Goal: Task Accomplishment & Management: Manage account settings

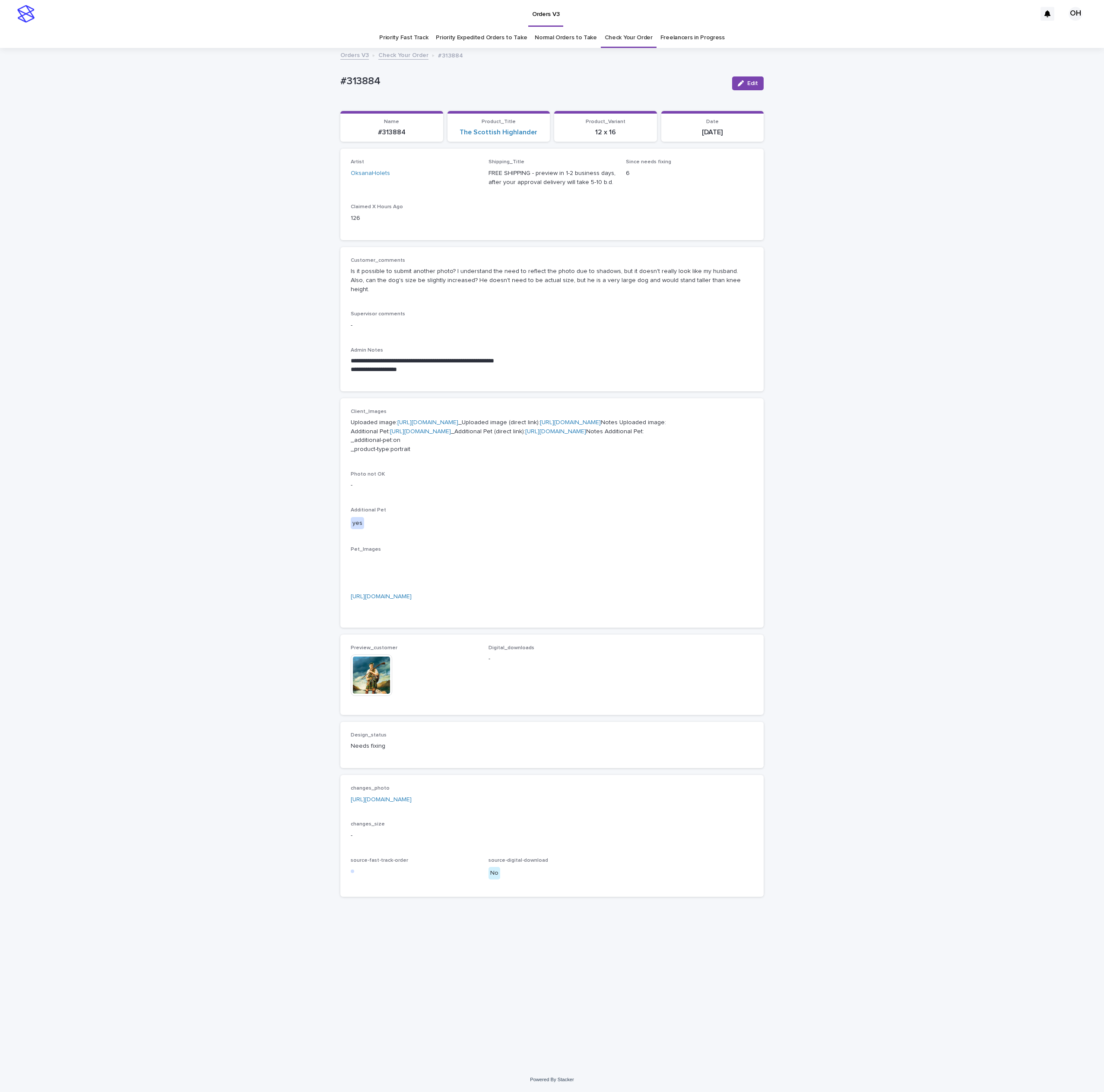
scroll to position [5, 0]
click at [368, 599] on link "[URL][DOMAIN_NAME]" at bounding box center [381, 597] width 61 height 6
click at [397, 803] on link "[URL][DOMAIN_NAME]" at bounding box center [381, 799] width 61 height 6
click at [511, 202] on div "Artist OksanaHolets Shipping_Title FREE SHIPPING - preview in 1-2 business days…" at bounding box center [552, 194] width 403 height 70
drag, startPoint x: 410, startPoint y: 83, endPoint x: 292, endPoint y: 72, distance: 118.5
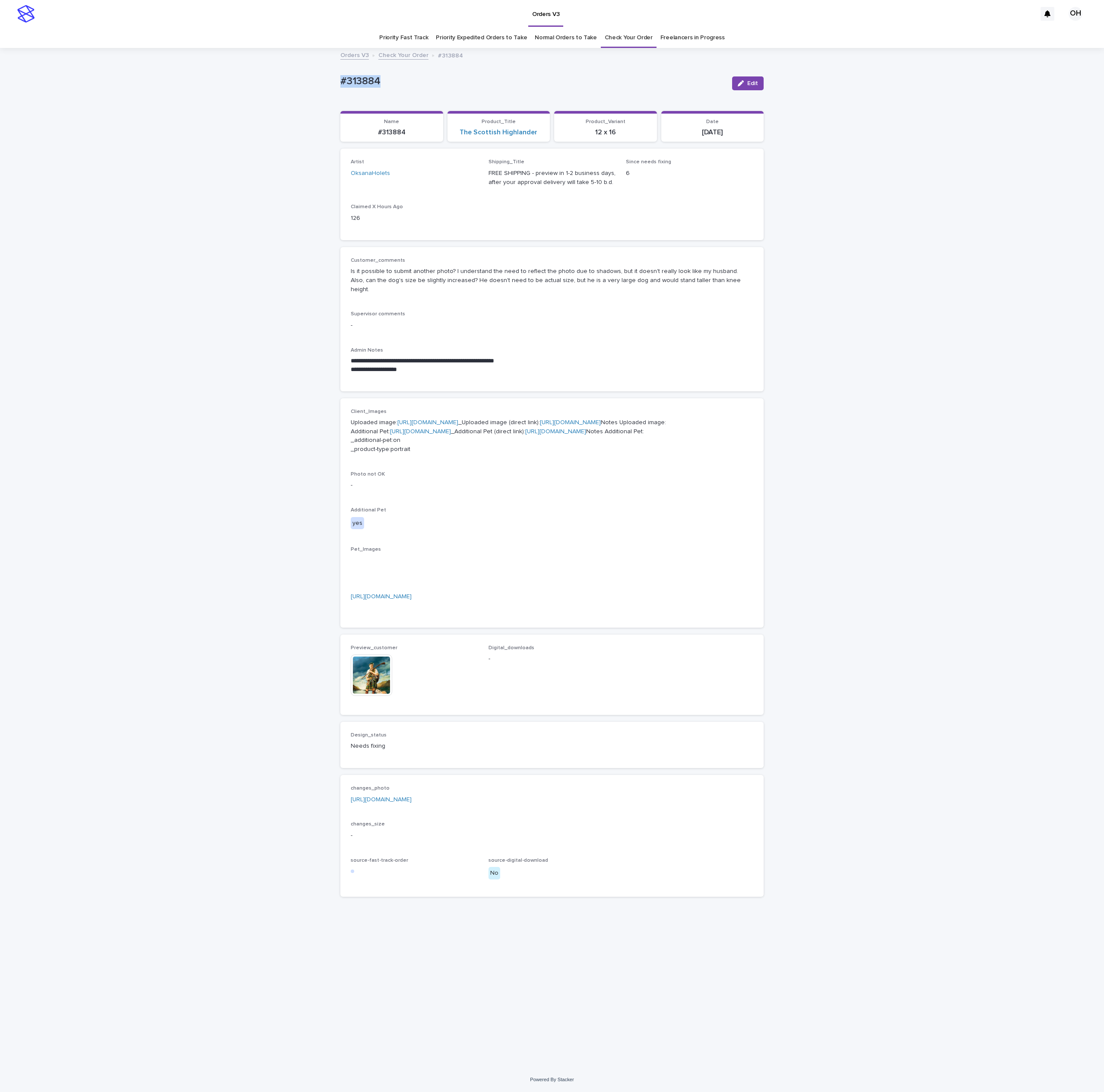
click at [287, 74] on div "**********" at bounding box center [552, 558] width 1104 height 1019
copy p "#313884"
click at [683, 357] on p "**********" at bounding box center [552, 361] width 403 height 9
click at [599, 321] on p "-" at bounding box center [552, 325] width 403 height 9
drag, startPoint x: 700, startPoint y: 291, endPoint x: 625, endPoint y: 218, distance: 104.7
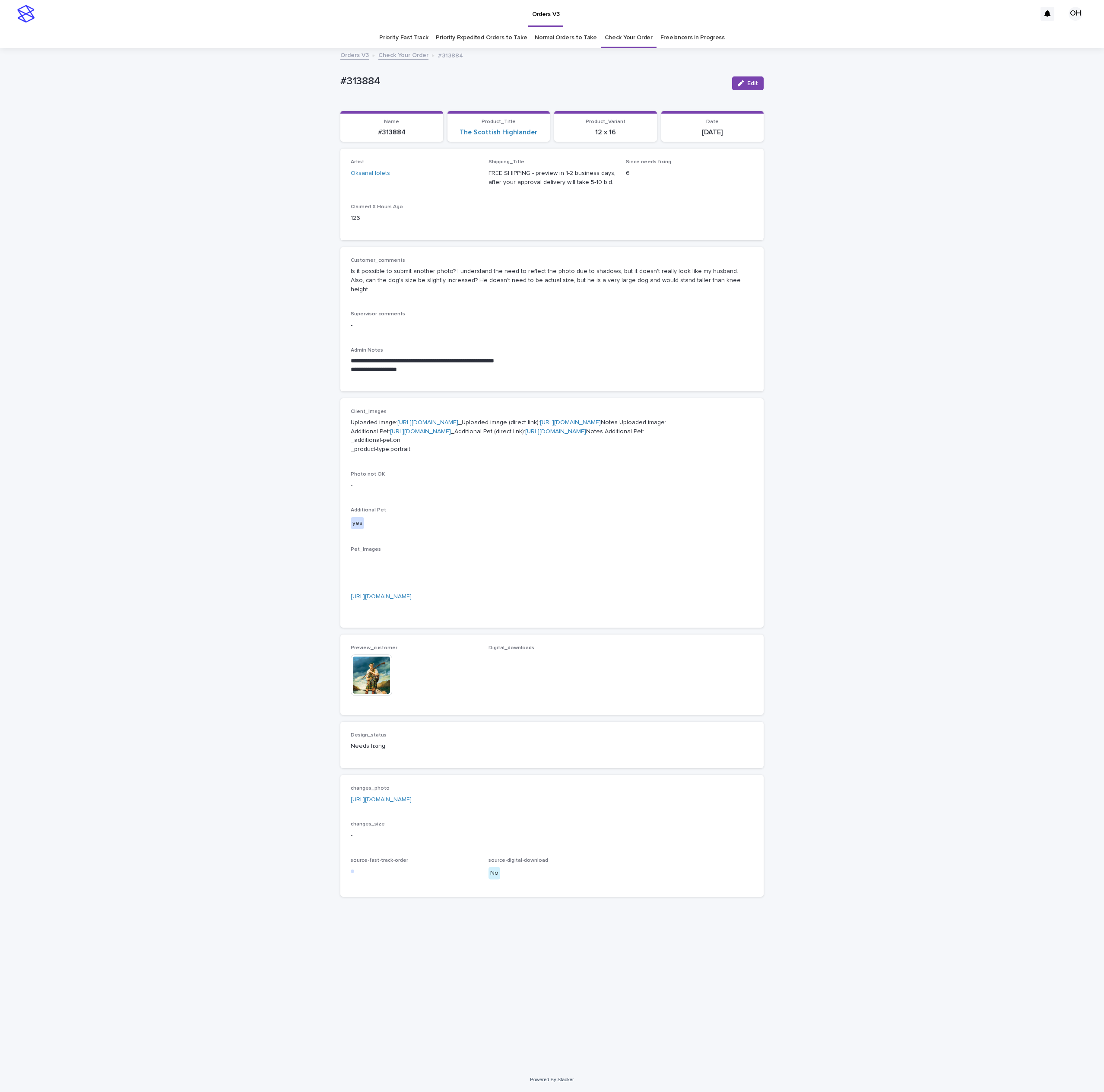
click at [700, 291] on div "**********" at bounding box center [552, 319] width 403 height 124
drag, startPoint x: 397, startPoint y: 70, endPoint x: 319, endPoint y: 72, distance: 78.0
click at [319, 72] on div "**********" at bounding box center [552, 558] width 1104 height 1019
drag, startPoint x: 337, startPoint y: 75, endPoint x: 341, endPoint y: 77, distance: 4.5
copy p "#313884"
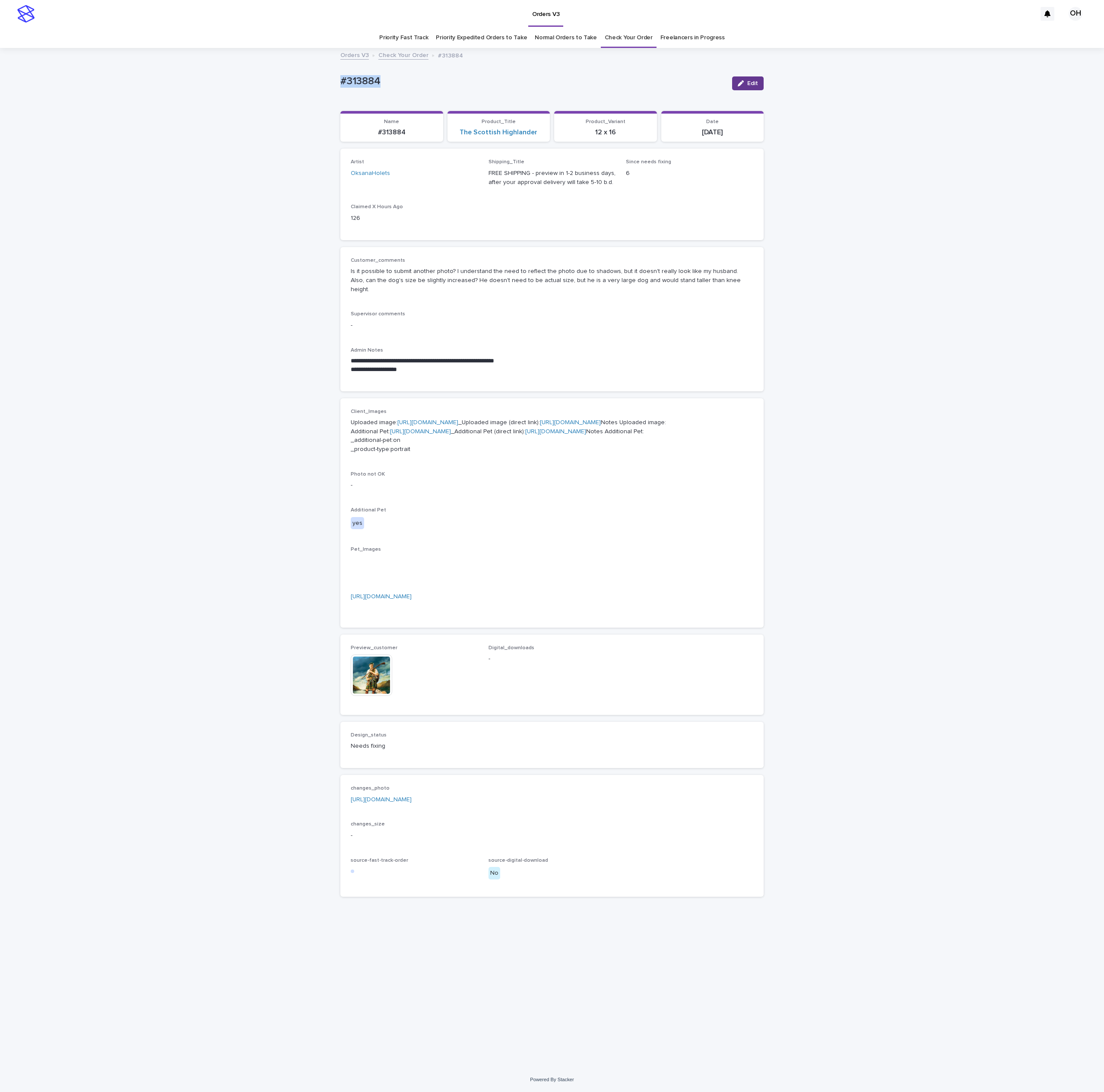
click at [747, 80] on span "Edit" at bounding box center [752, 83] width 11 height 6
click at [389, 659] on p "Preview_customer" at bounding box center [414, 656] width 127 height 6
click at [387, 668] on div at bounding box center [392, 663] width 11 height 11
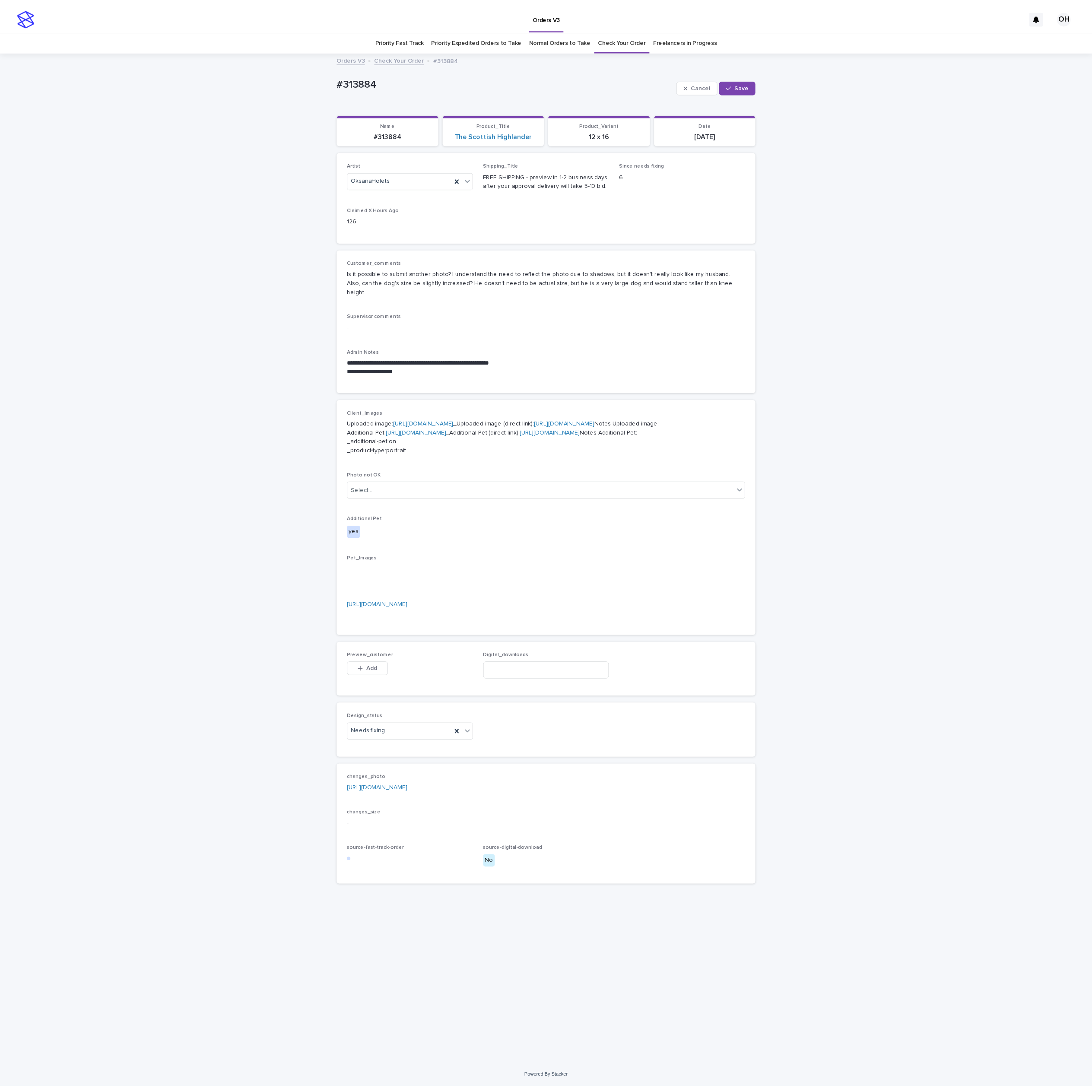
scroll to position [0, 0]
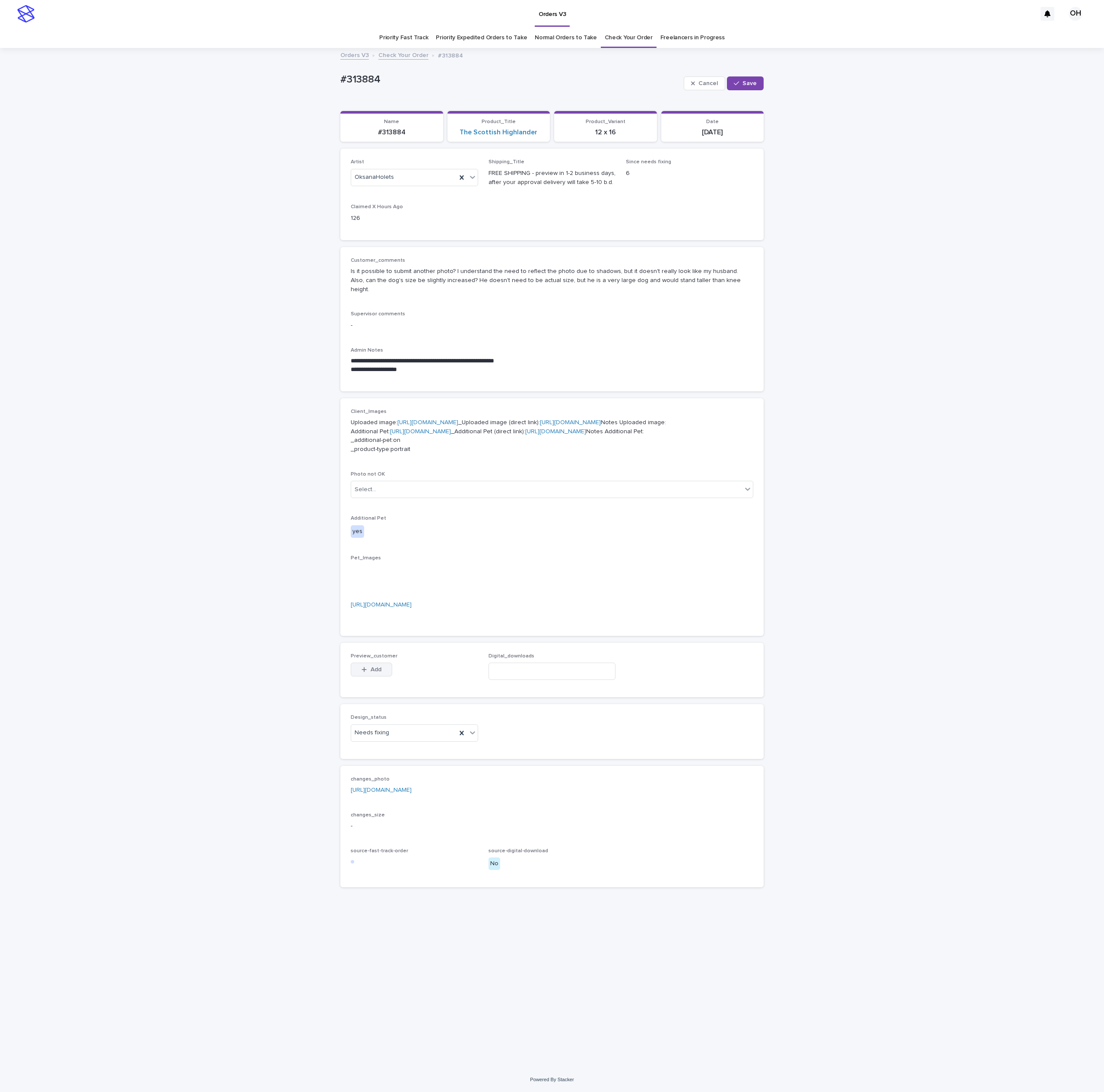
click at [367, 676] on button "Add" at bounding box center [371, 669] width 42 height 14
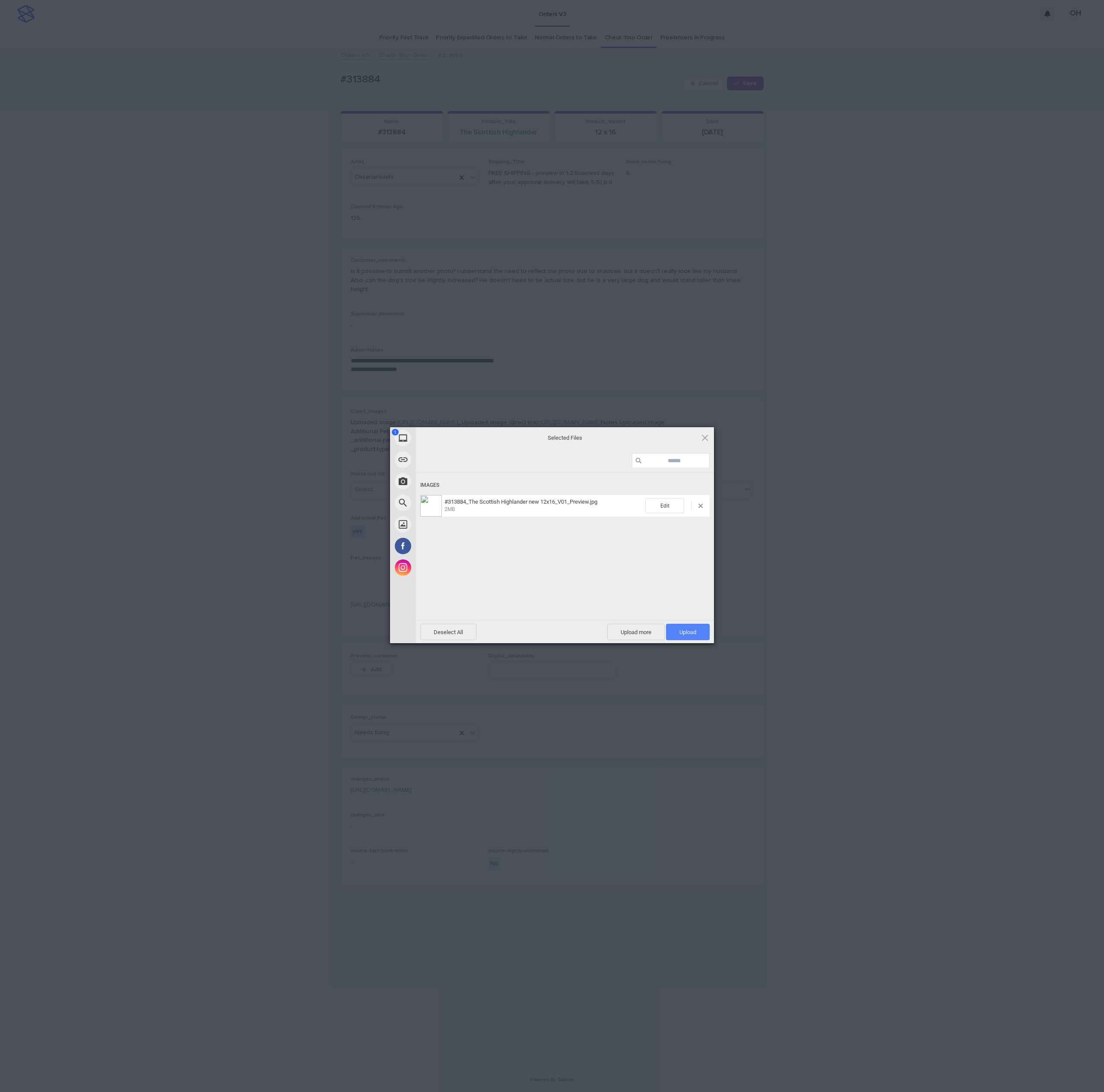
click at [692, 634] on span "Upload 1" at bounding box center [688, 632] width 17 height 7
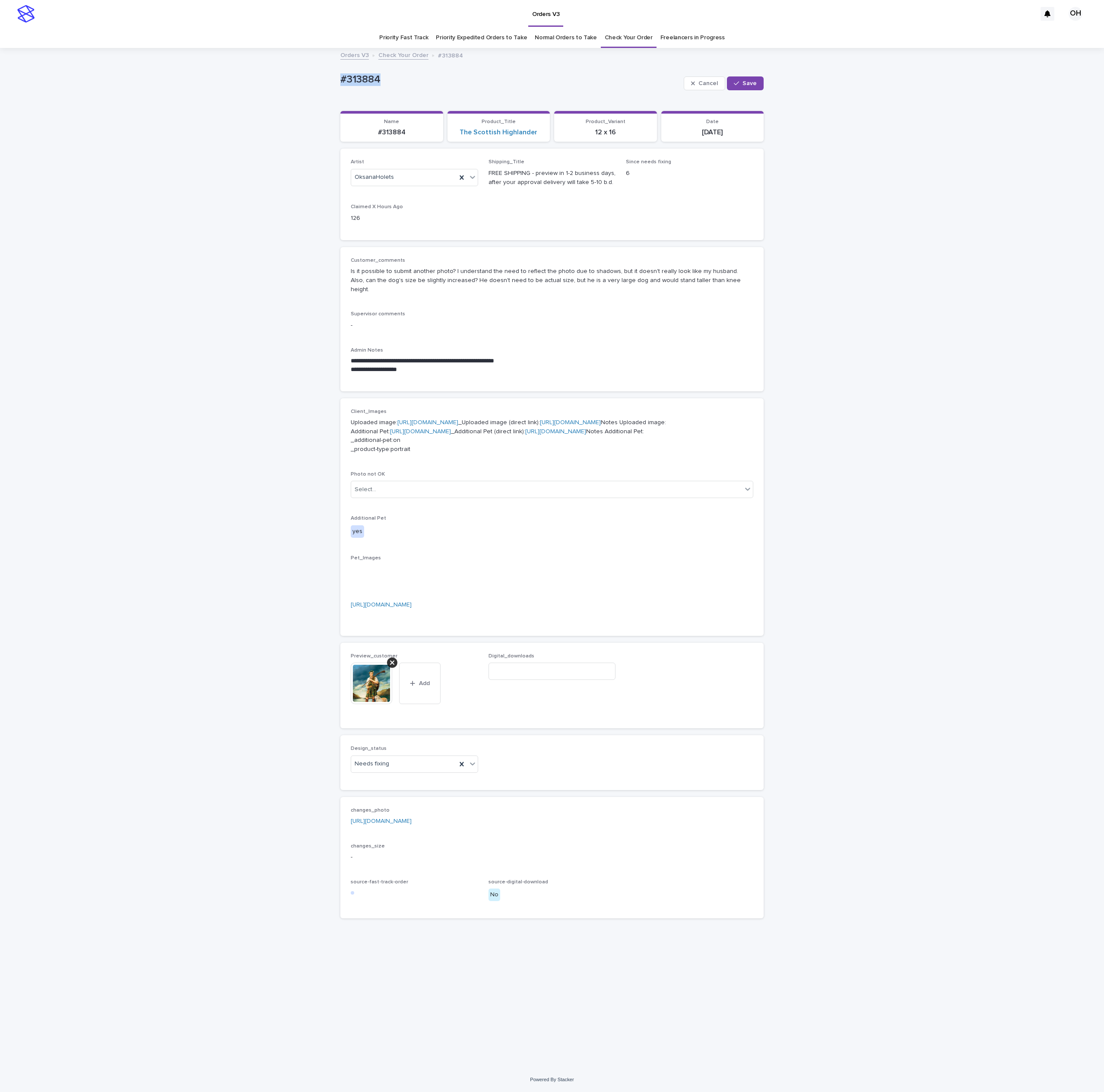
drag, startPoint x: 380, startPoint y: 76, endPoint x: 320, endPoint y: 66, distance: 60.8
click at [320, 66] on div "**********" at bounding box center [552, 558] width 1104 height 1019
copy p "#313884"
click at [377, 901] on div "Uploaded" at bounding box center [408, 907] width 126 height 15
click at [746, 84] on span "Save" at bounding box center [750, 83] width 14 height 6
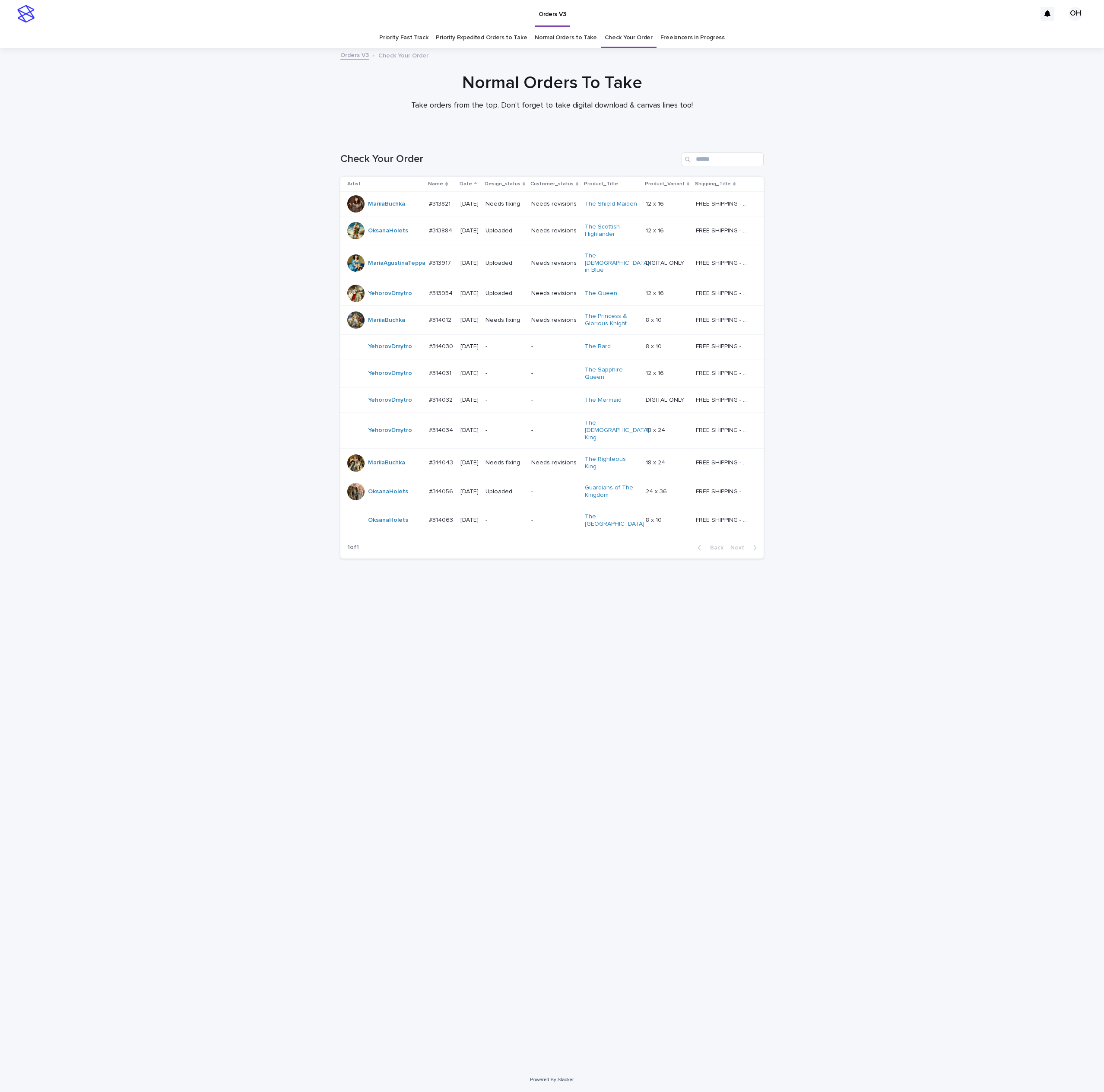
click at [437, 515] on p "#314063" at bounding box center [441, 520] width 26 height 9
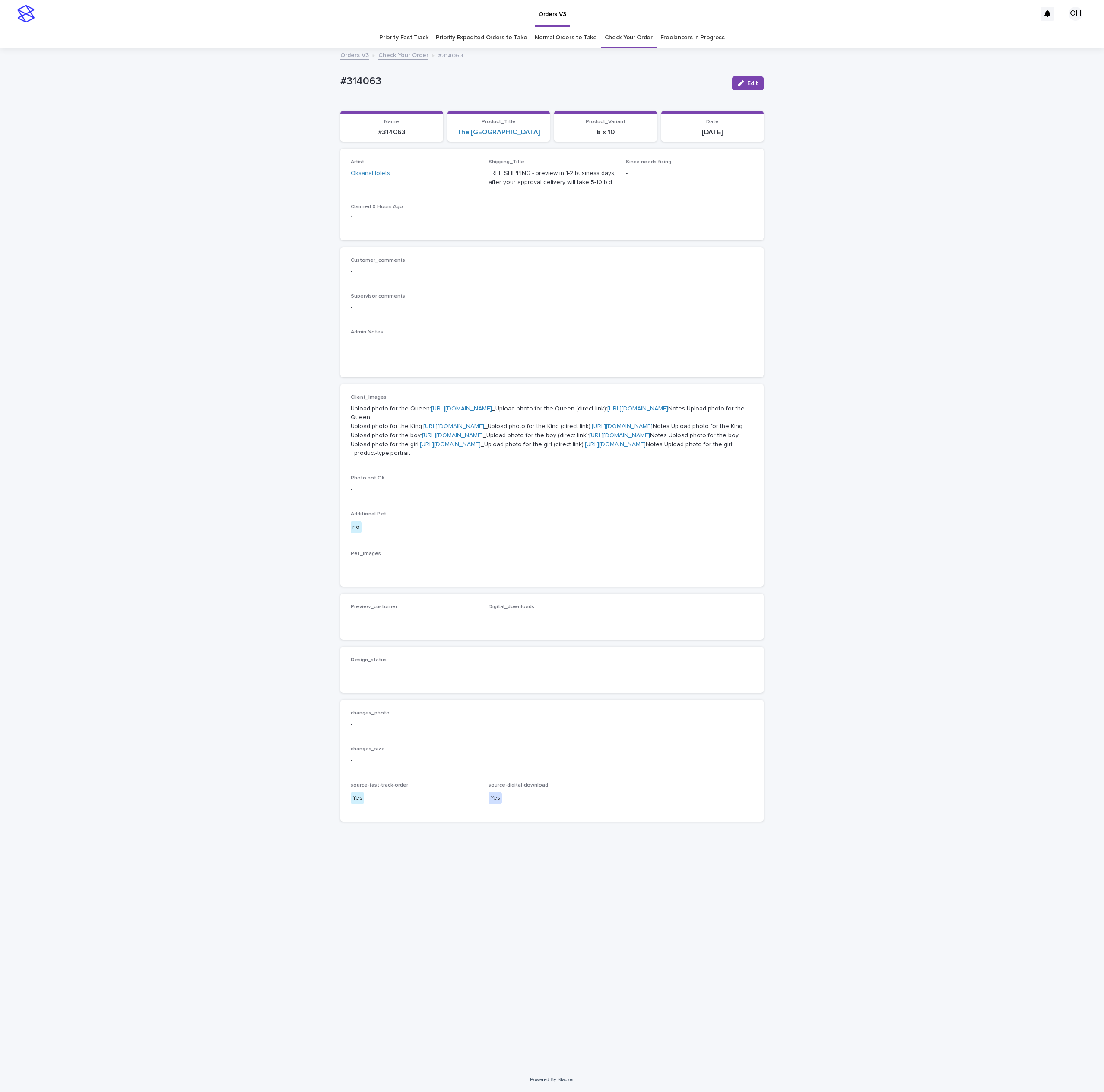
click at [441, 411] on p "Upload photo for the Queen: [URL][DOMAIN_NAME] _Upload photo for the Queen (dir…" at bounding box center [552, 431] width 403 height 54
click at [446, 420] on p "Upload photo for the Queen: [URL][DOMAIN_NAME] _Upload photo for the Queen (dir…" at bounding box center [552, 431] width 403 height 54
click at [431, 412] on link "[URL][DOMAIN_NAME]" at bounding box center [461, 408] width 61 height 6
click at [562, 309] on p "-" at bounding box center [552, 307] width 403 height 9
click at [423, 429] on link "[URL][DOMAIN_NAME]" at bounding box center [454, 426] width 61 height 6
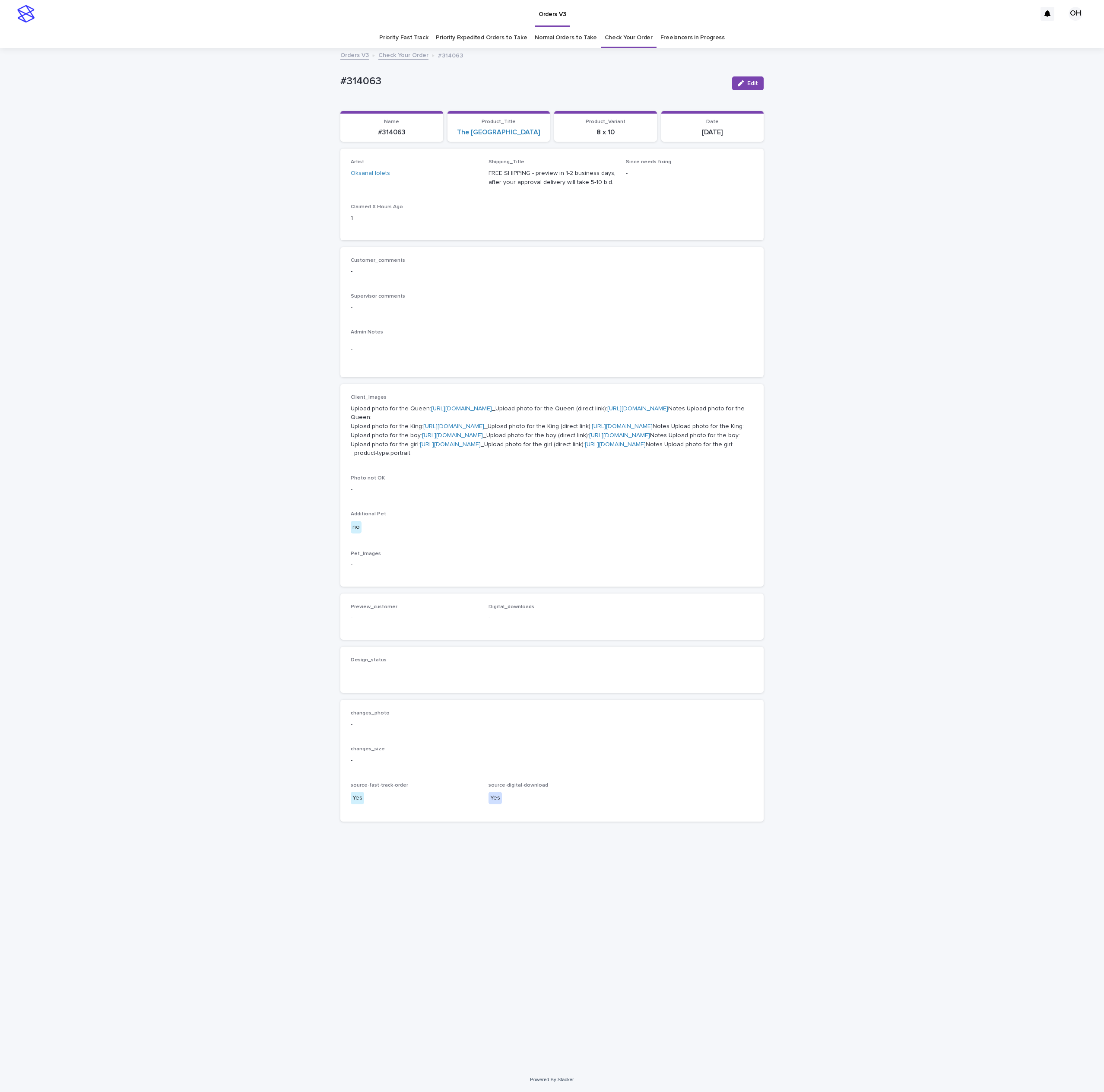
click at [422, 439] on link "[URL][DOMAIN_NAME]" at bounding box center [453, 435] width 61 height 6
click at [435, 448] on link "[URL][DOMAIN_NAME]" at bounding box center [450, 444] width 61 height 6
click at [1002, 350] on div "Loading... Saving… Loading... Saving… #314063 Edit #314063 Edit Sorry, there wa…" at bounding box center [552, 558] width 1104 height 1019
click at [422, 439] on link "[URL][DOMAIN_NAME]" at bounding box center [453, 435] width 61 height 6
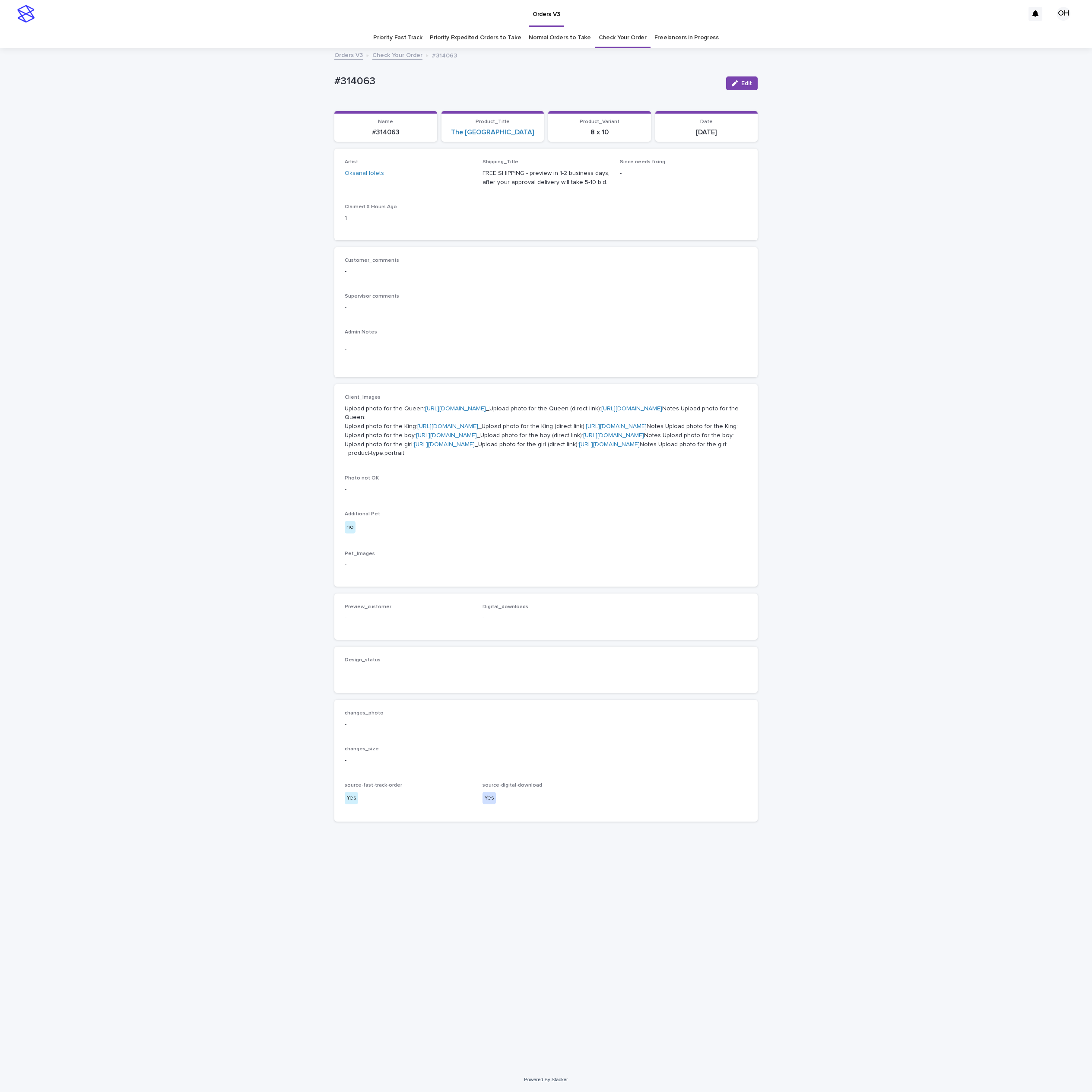
click at [414, 448] on link "[URL][DOMAIN_NAME]" at bounding box center [444, 444] width 61 height 6
drag, startPoint x: 982, startPoint y: 270, endPoint x: 970, endPoint y: 266, distance: 12.6
click at [981, 270] on div "Loading... Saving… Loading... Saving… #314063 Edit #314063 Edit Sorry, there wa…" at bounding box center [546, 558] width 1092 height 1019
drag, startPoint x: 389, startPoint y: 70, endPoint x: 324, endPoint y: 79, distance: 65.6
click at [322, 79] on div "Loading... Saving… Loading... Saving… #314063 Edit #314063 Edit Sorry, there wa…" at bounding box center [546, 558] width 1092 height 1019
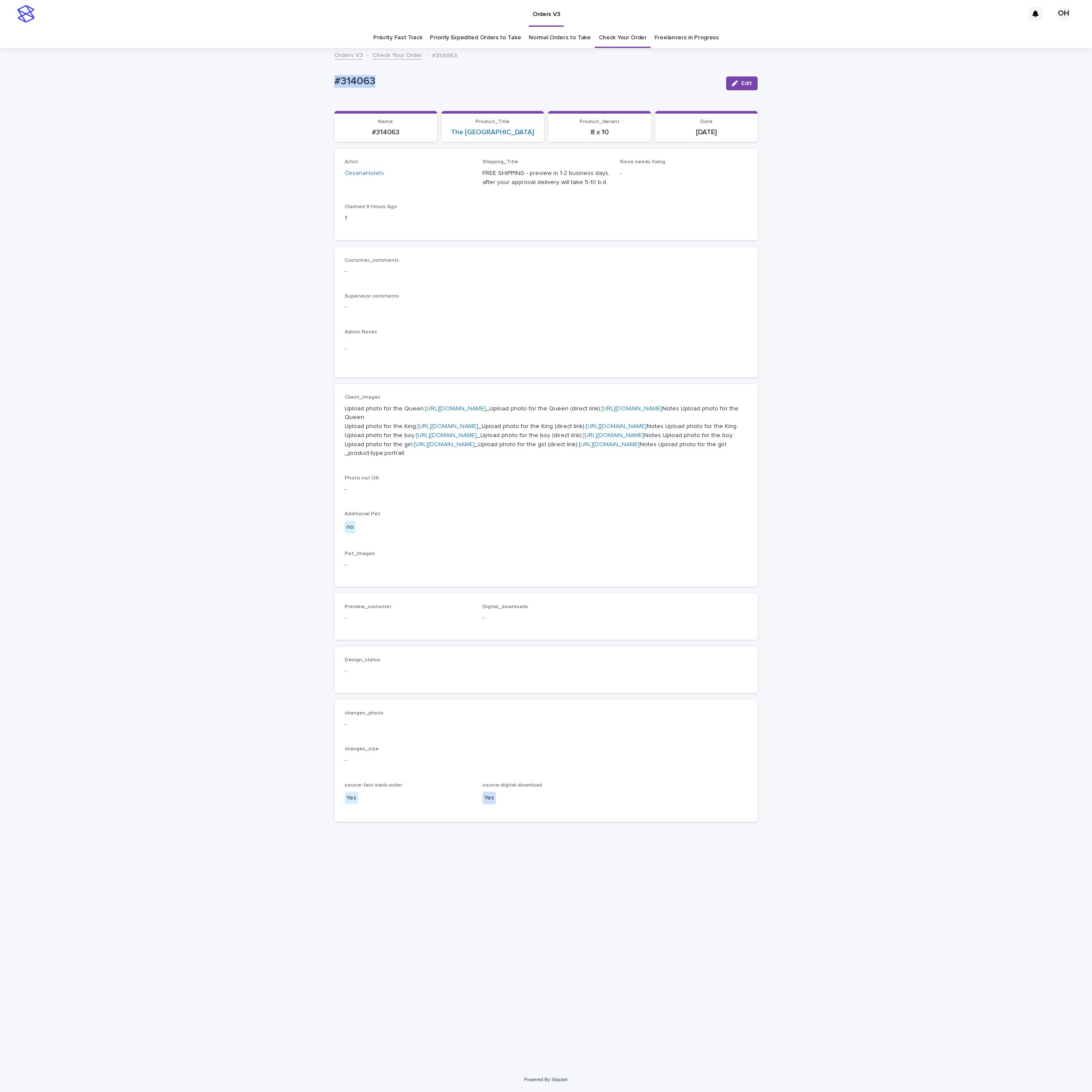
copy p "#314063"
click at [908, 332] on div "Loading... Saving… Loading... Saving… #314063 Edit #314063 Edit Sorry, there wa…" at bounding box center [546, 558] width 1092 height 1019
drag, startPoint x: 382, startPoint y: 81, endPoint x: 307, endPoint y: 89, distance: 75.4
click at [305, 89] on div "Loading... Saving… Loading... Saving… #314063 Edit #314063 Edit Sorry, there wa…" at bounding box center [546, 558] width 1092 height 1019
copy p "#314063"
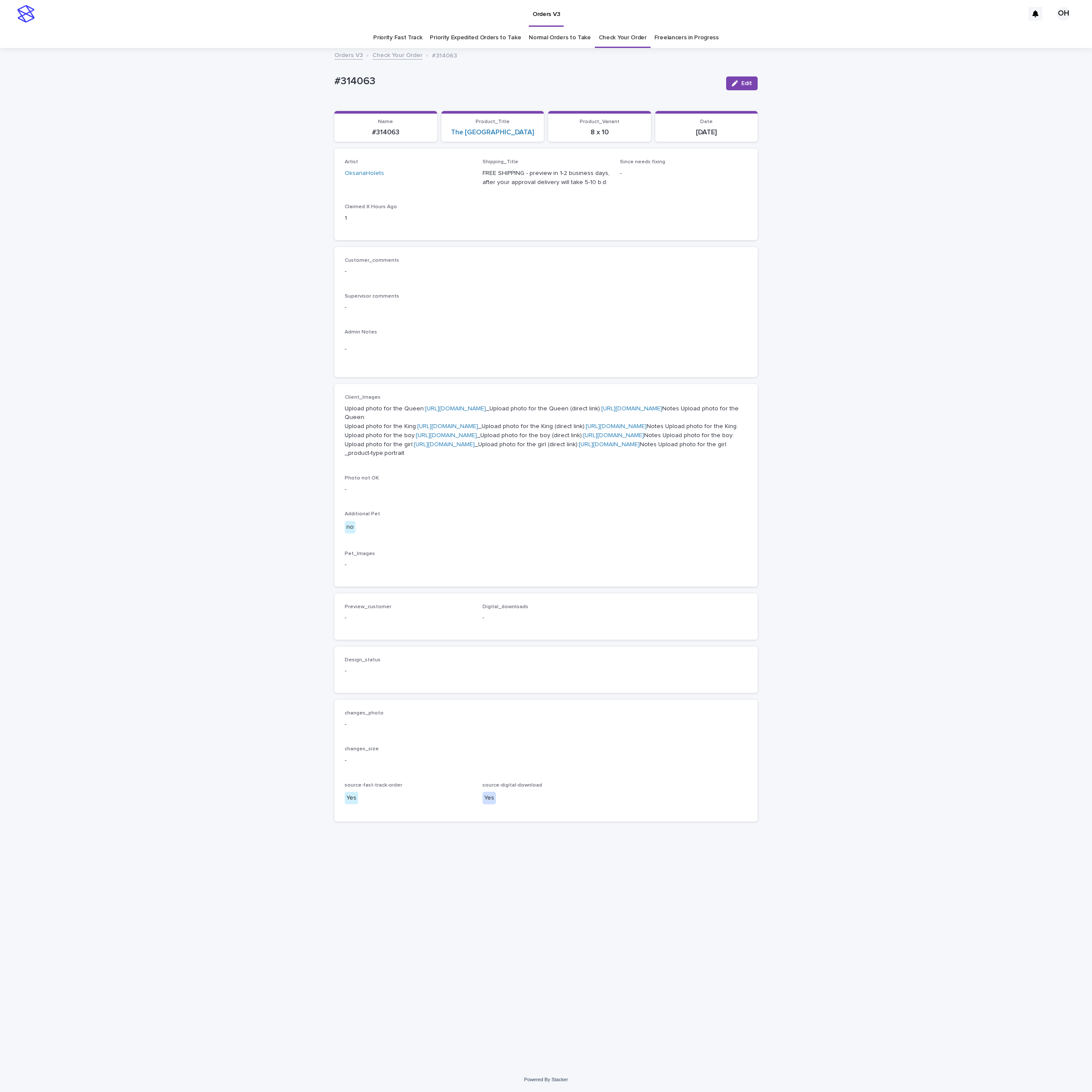
drag, startPoint x: 955, startPoint y: 274, endPoint x: 947, endPoint y: 273, distance: 8.1
click at [951, 274] on div "Loading... Saving… Loading... Saving… #314063 Edit #314063 Edit Sorry, there wa…" at bounding box center [546, 558] width 1092 height 1019
click at [745, 89] on button "Edit" at bounding box center [742, 83] width 32 height 14
click at [374, 646] on div "Preview_customer This file cannot be opened Download File Add" at bounding box center [408, 629] width 127 height 34
click at [367, 635] on button "Add" at bounding box center [365, 628] width 42 height 14
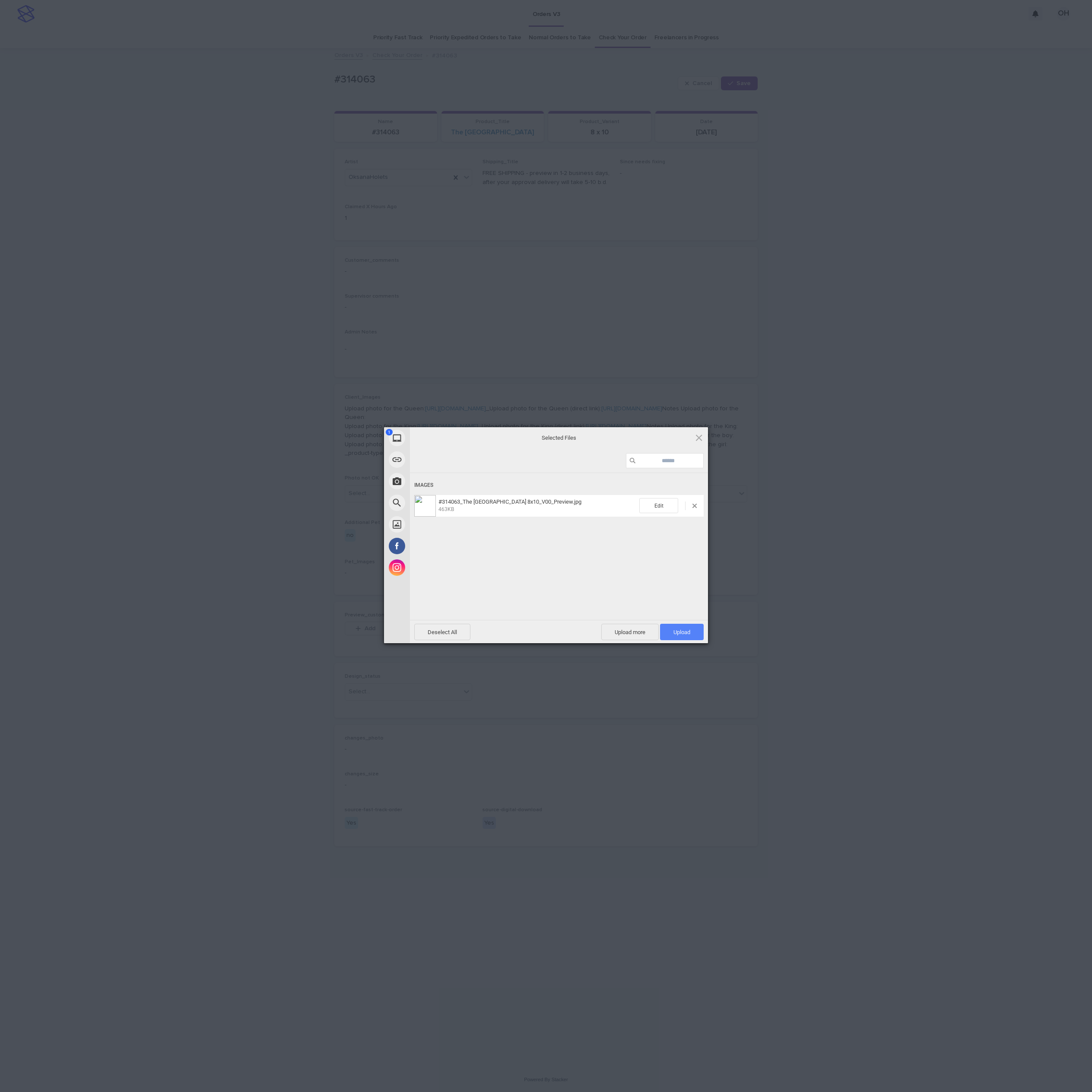
click at [694, 632] on span "Upload 1" at bounding box center [682, 632] width 44 height 17
click at [847, 587] on div "My Device Link (URL) Take Photo Web Search Unsplash Facebook Instagram Uploaded…" at bounding box center [546, 546] width 1092 height 1092
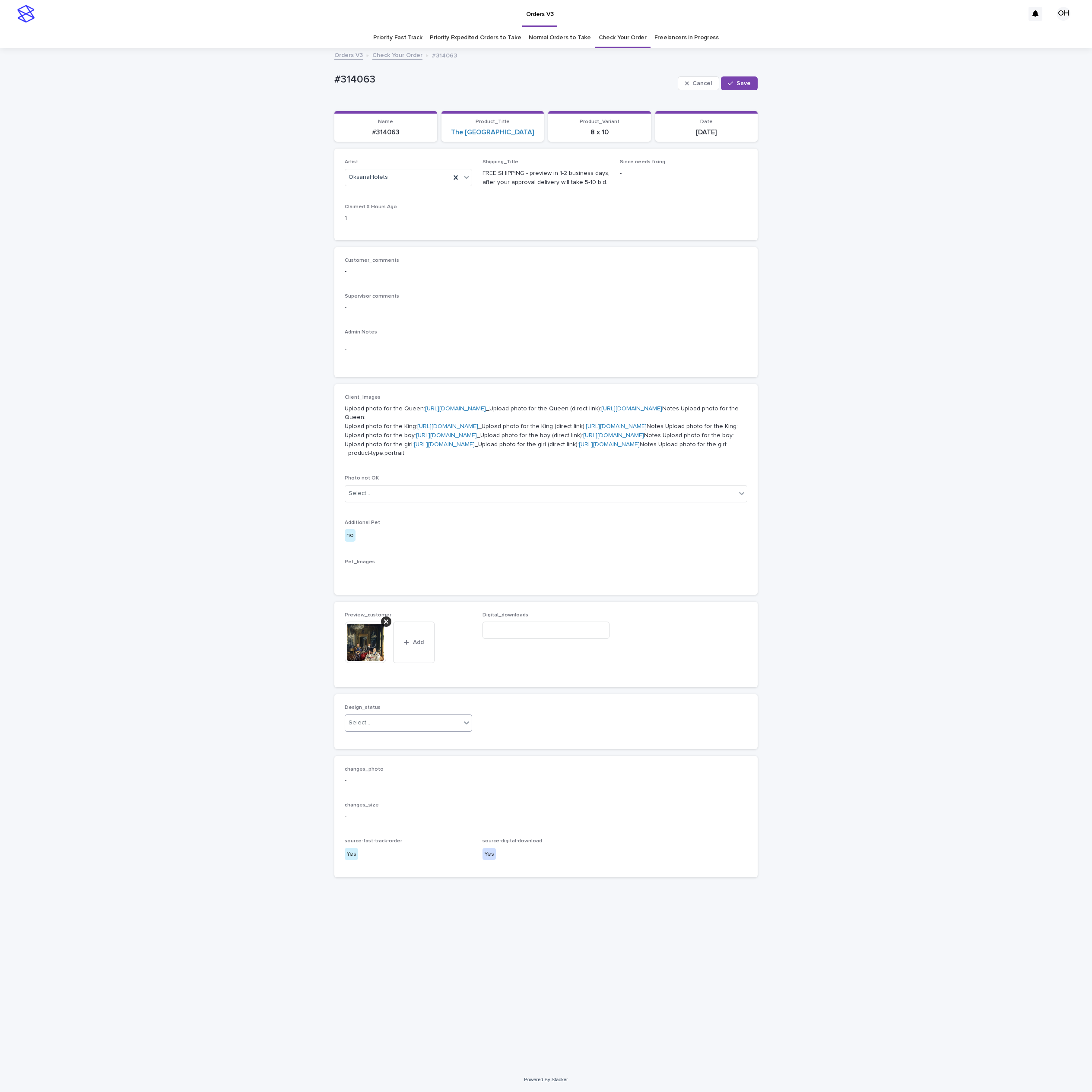
click at [423, 730] on div "Select..." at bounding box center [403, 723] width 116 height 14
click at [367, 910] on div "Uploaded" at bounding box center [402, 911] width 126 height 15
click at [739, 82] on span "Save" at bounding box center [744, 83] width 14 height 6
click at [908, 259] on div "Loading... Saving… Loading... Saving… #314063 Edit #314063 Edit Sorry, there wa…" at bounding box center [546, 558] width 1092 height 1019
click at [891, 160] on div "Loading... Saving… Loading... Saving… #314063 Edit #314063 Edit Sorry, there wa…" at bounding box center [546, 558] width 1092 height 1019
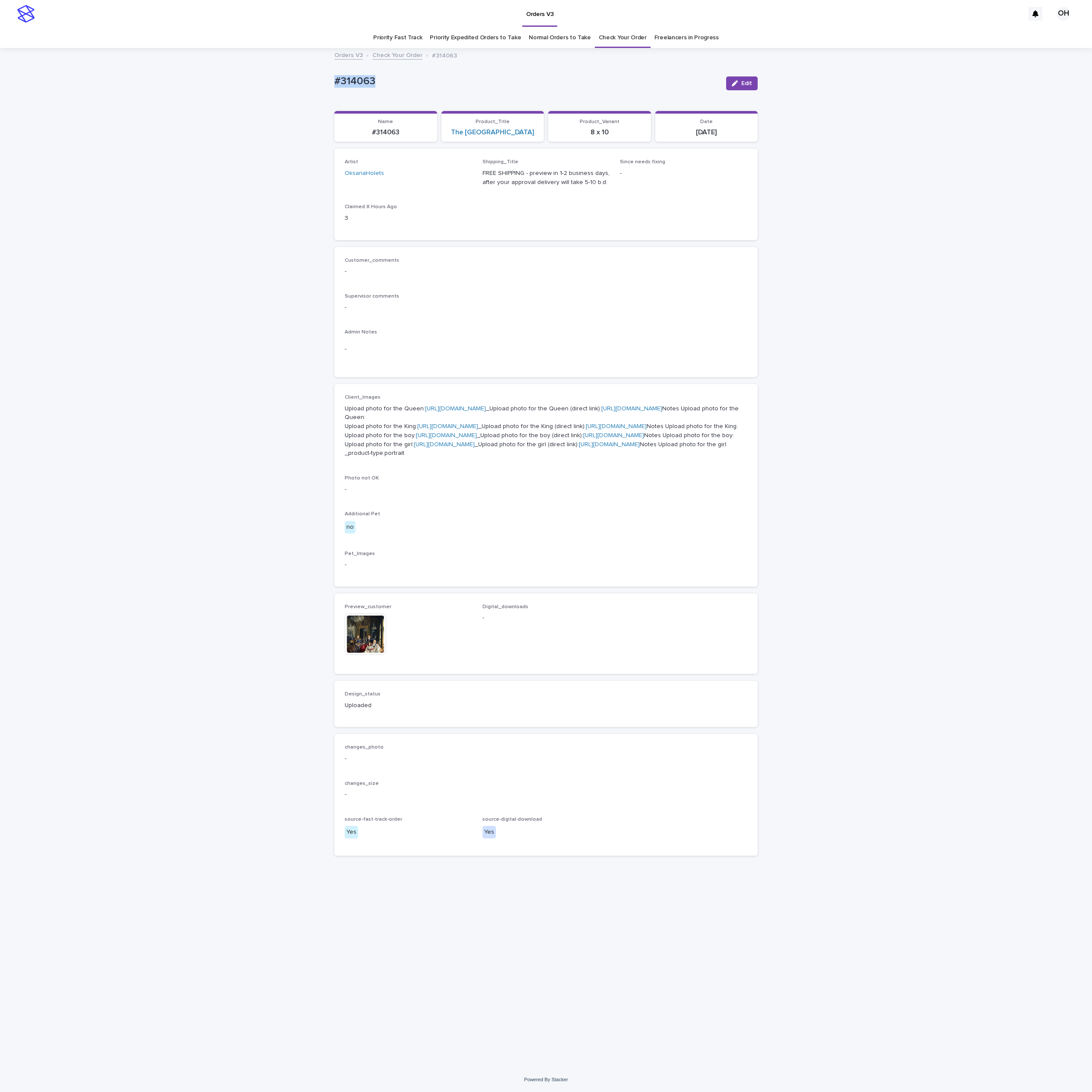
drag, startPoint x: 378, startPoint y: 75, endPoint x: 336, endPoint y: 81, distance: 42.4
click at [307, 78] on div "Loading... Saving… Loading... Saving… #314063 Edit #314063 Edit Sorry, there wa…" at bounding box center [546, 558] width 1092 height 1019
copy p "#314063"
click at [732, 80] on icon "button" at bounding box center [735, 83] width 6 height 6
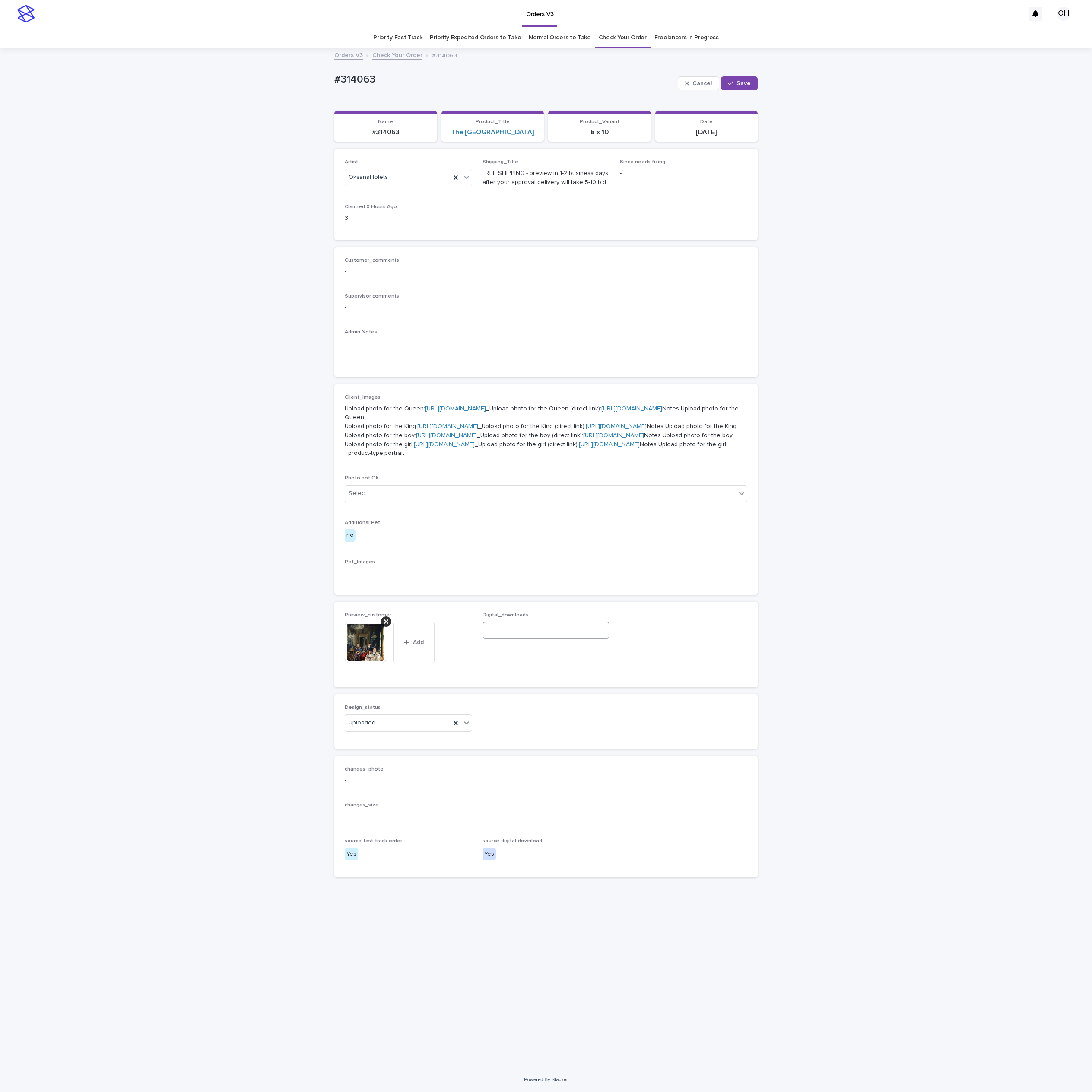
click at [500, 639] on input at bounding box center [546, 630] width 127 height 17
paste input "**********"
type input "**********"
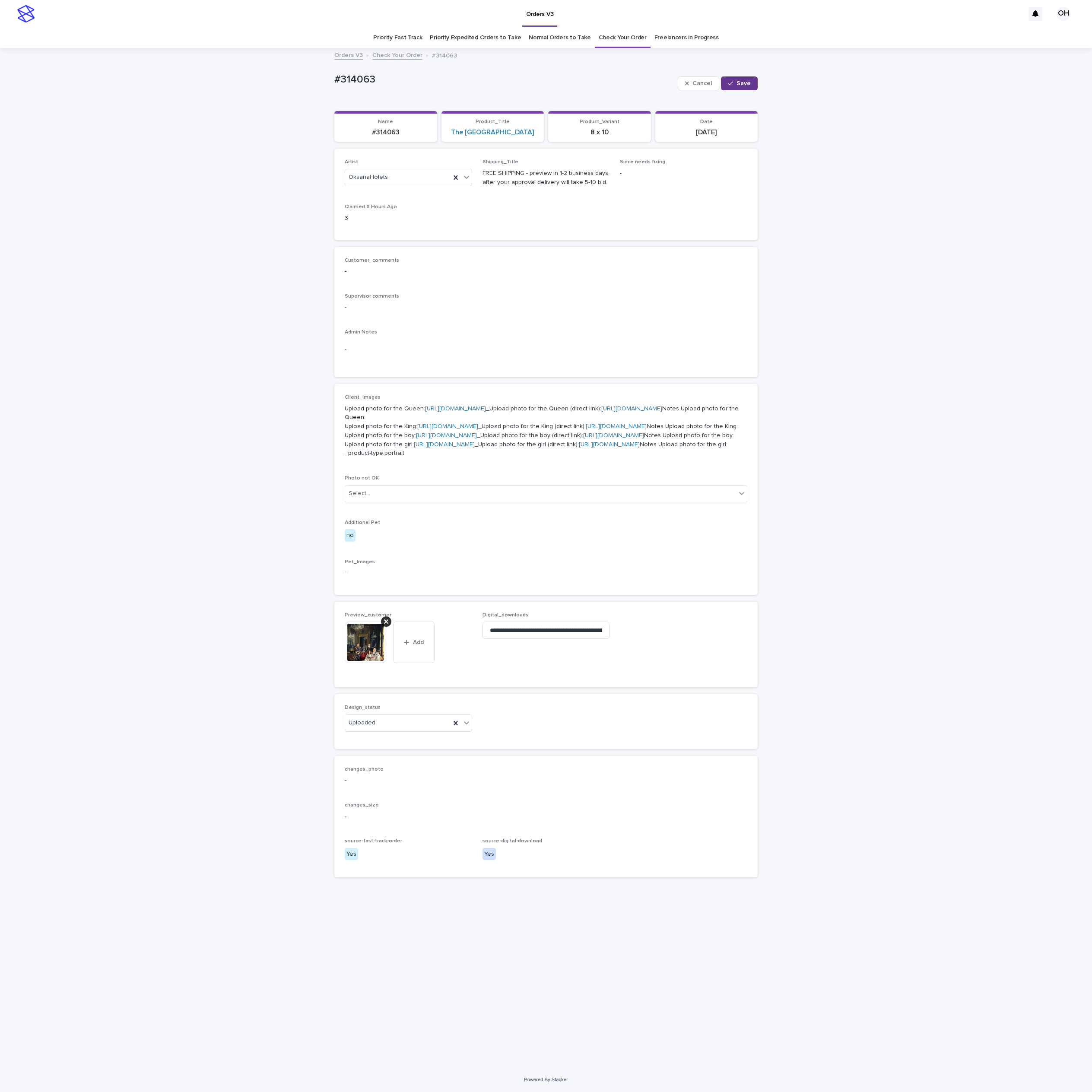
click at [750, 79] on button "Save" at bounding box center [740, 83] width 37 height 14
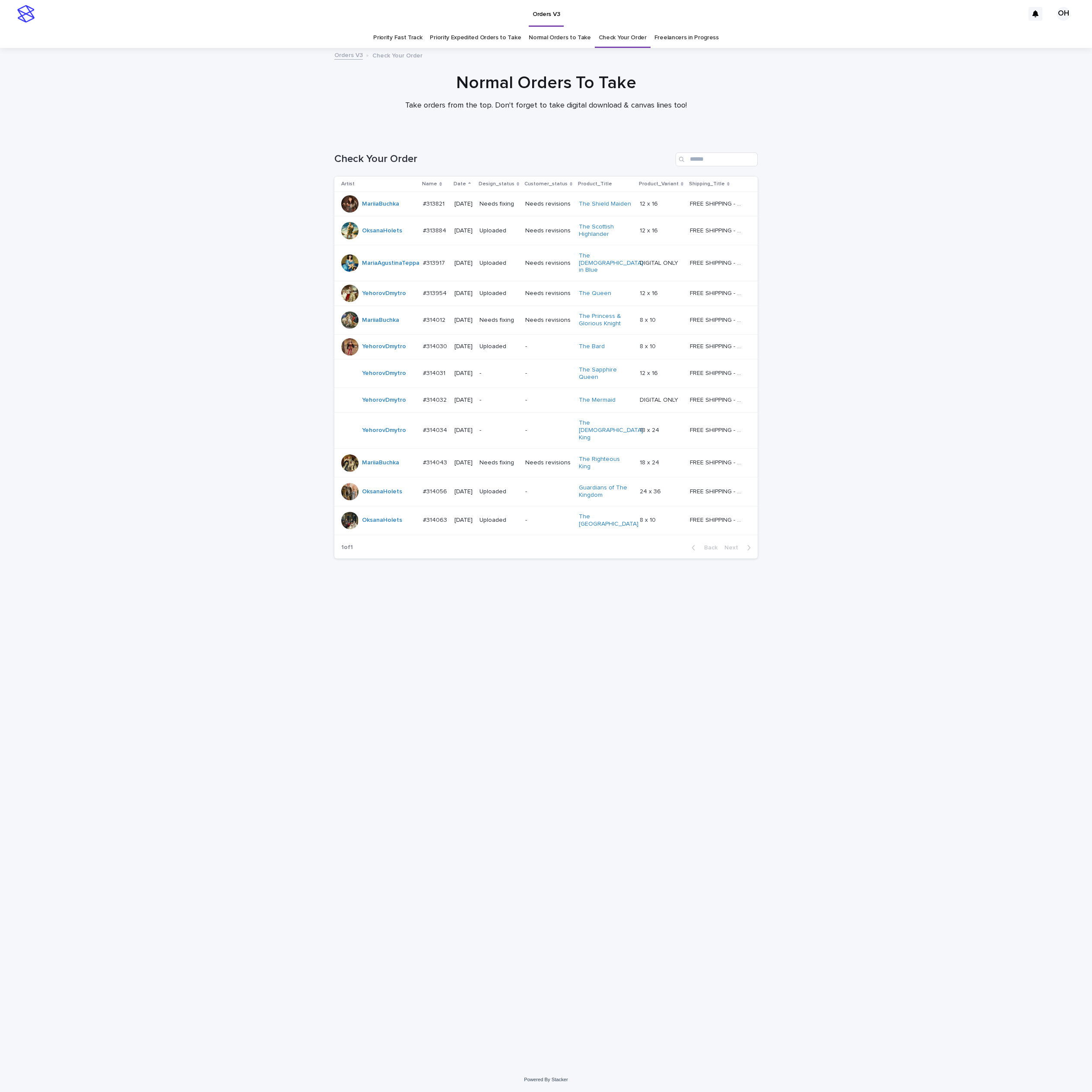
click at [345, 339] on div at bounding box center [350, 347] width 17 height 17
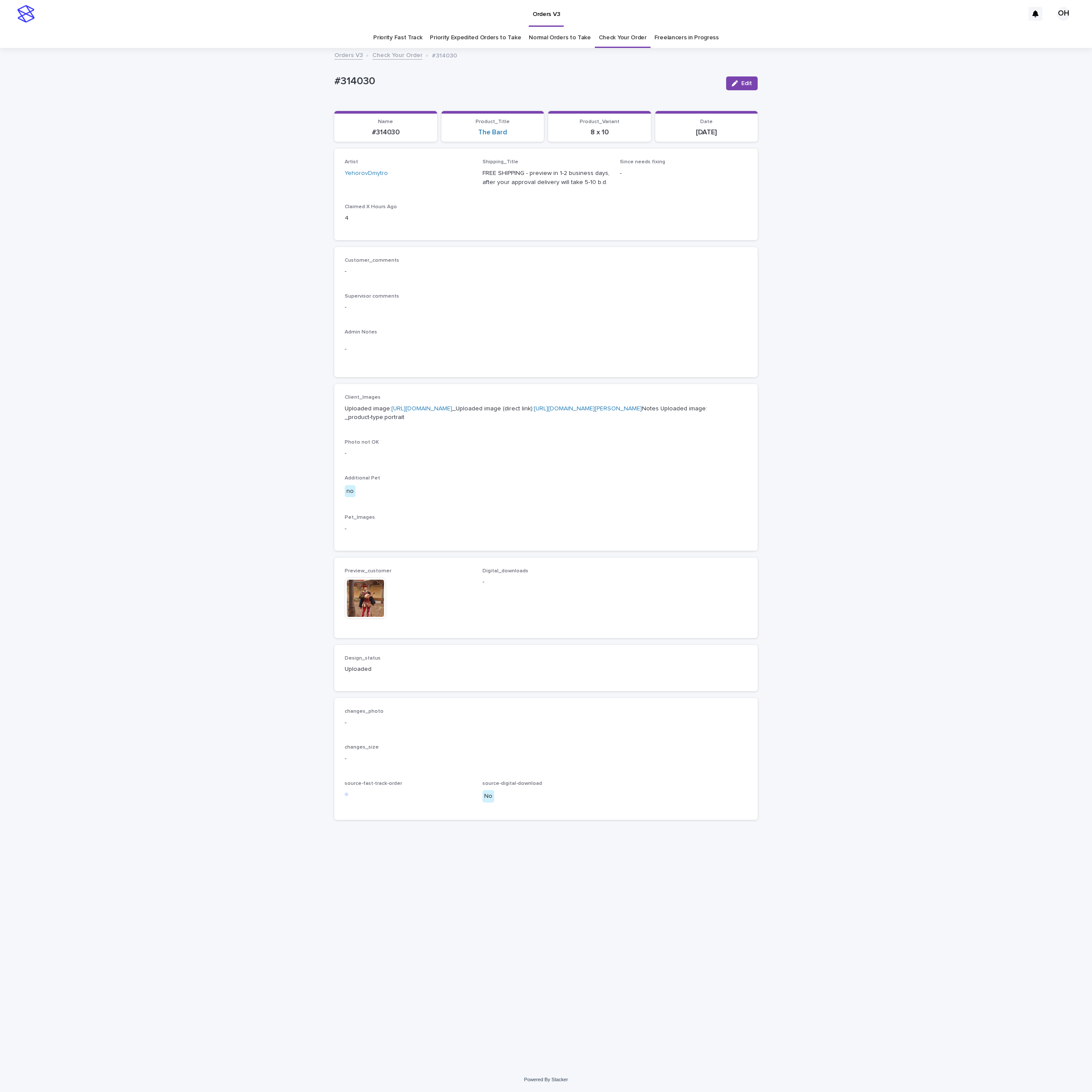
click at [367, 619] on img at bounding box center [365, 598] width 42 height 42
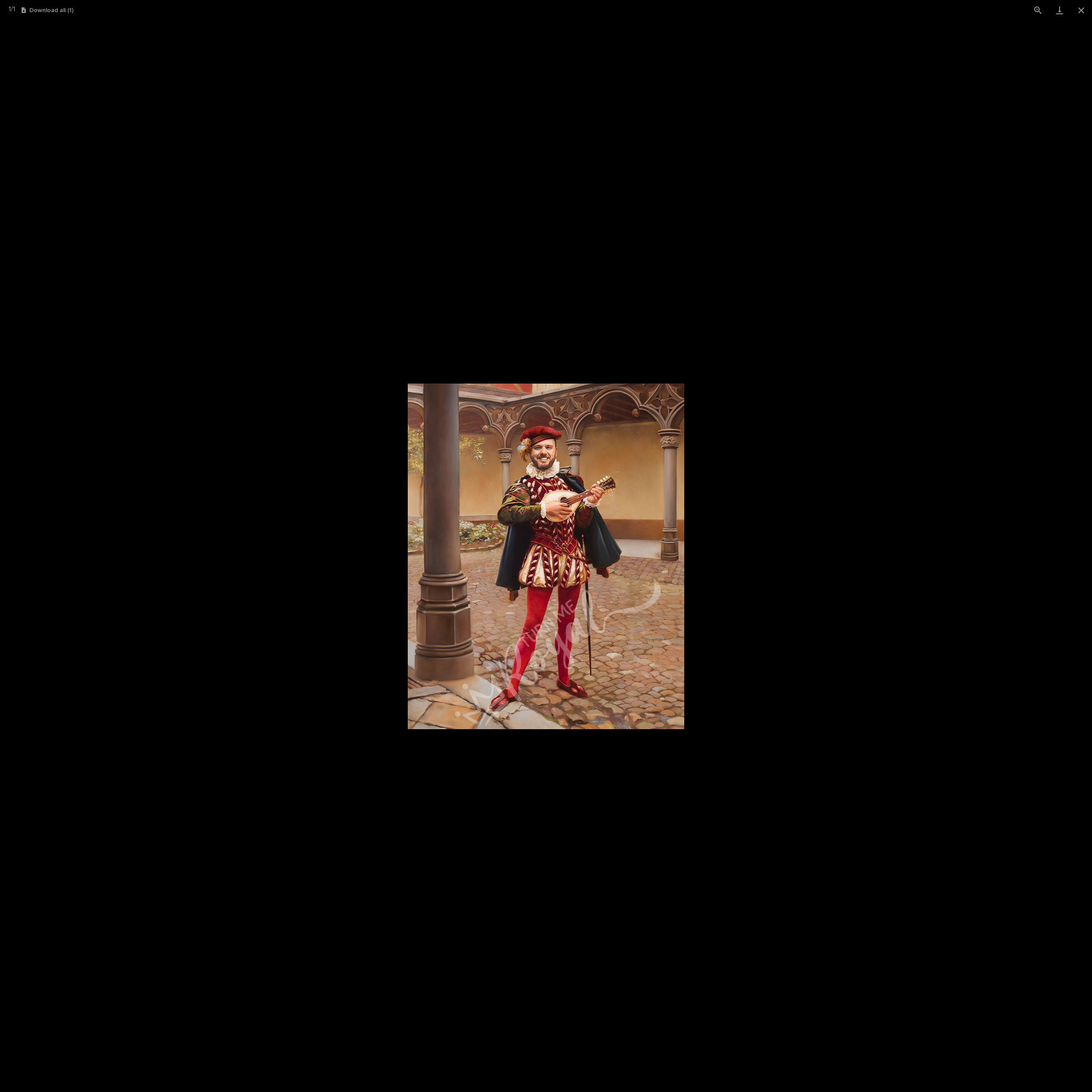
click at [786, 503] on picture at bounding box center [546, 556] width 1092 height 1072
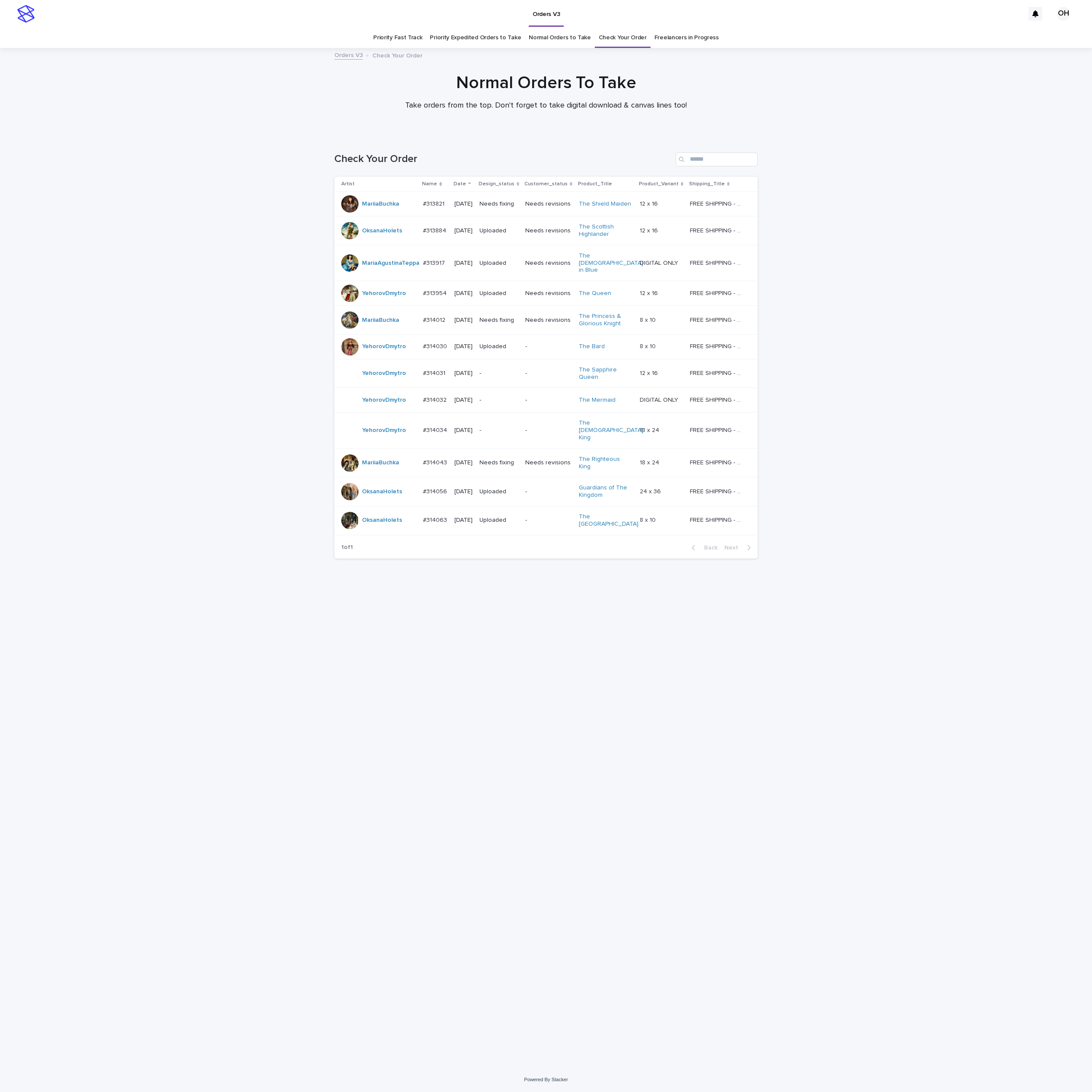
click at [433, 200] on p "#313821" at bounding box center [434, 203] width 23 height 9
click at [422, 264] on td "#313917 #313917" at bounding box center [435, 263] width 31 height 36
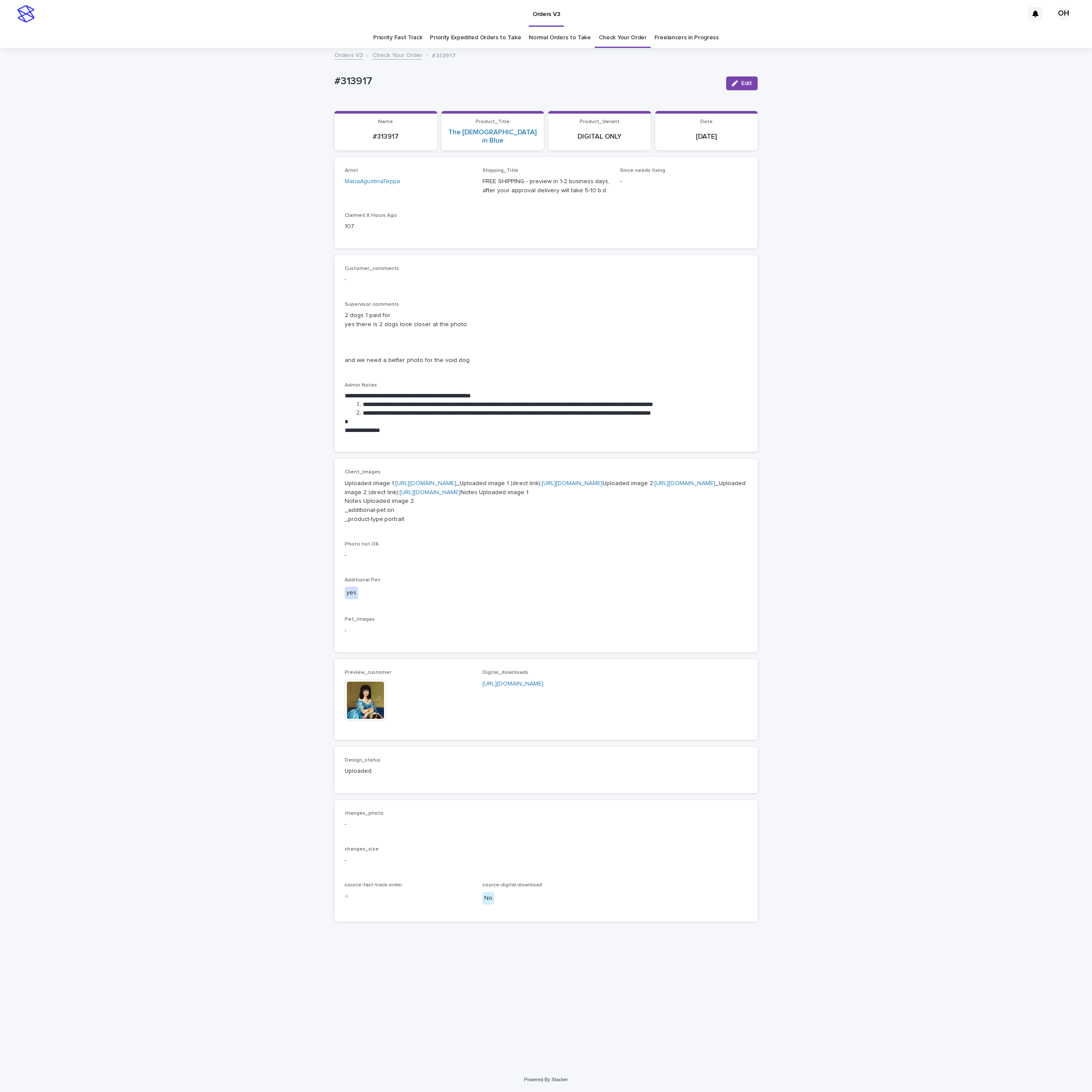
click at [362, 721] on img at bounding box center [365, 700] width 42 height 42
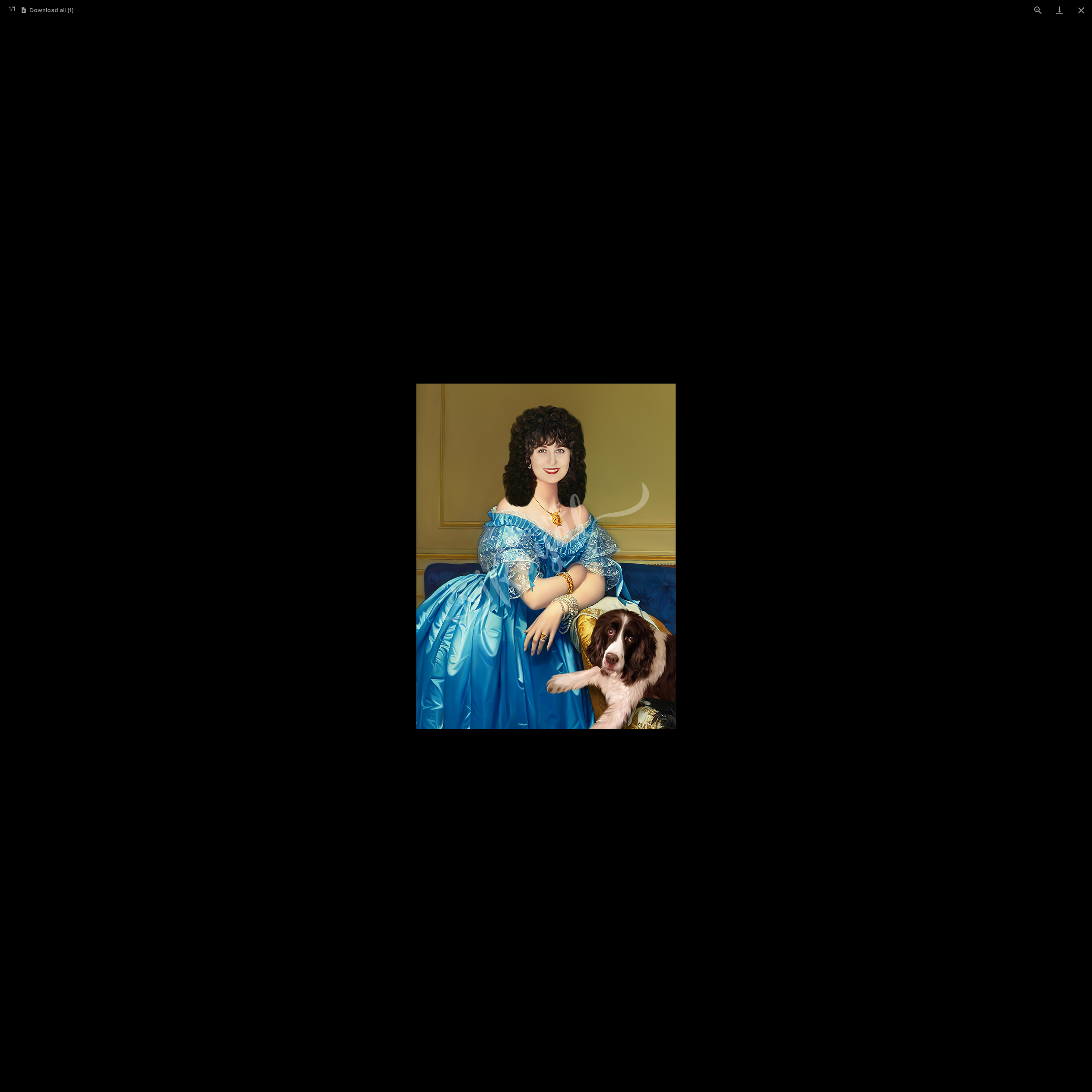
click at [856, 587] on picture at bounding box center [546, 556] width 1092 height 1072
